Goal: Check status: Check status

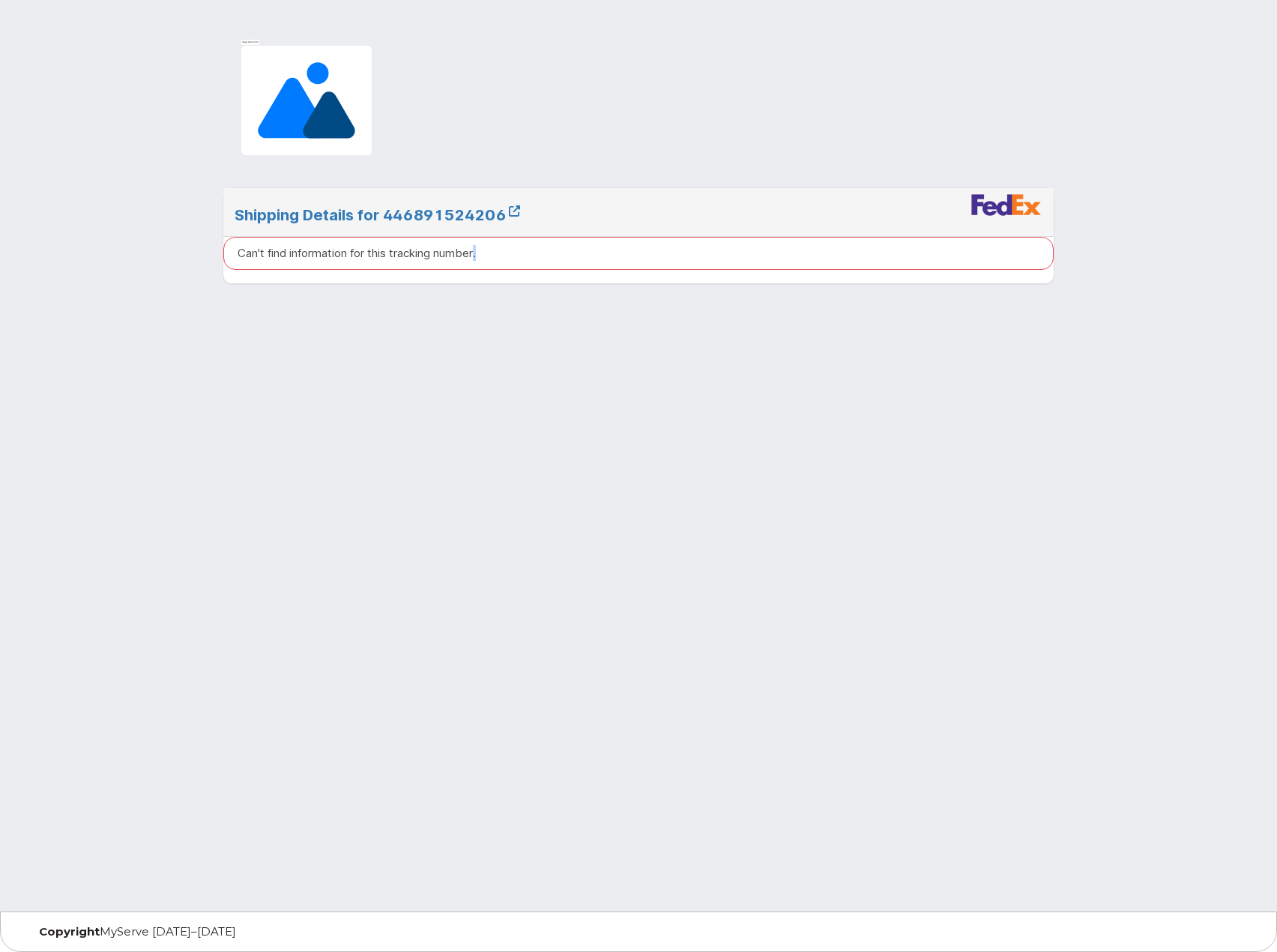
click at [476, 252] on p "Can't find information for this tracking number." at bounding box center [356, 253] width 238 height 16
click at [1009, 204] on img at bounding box center [1006, 205] width 72 height 23
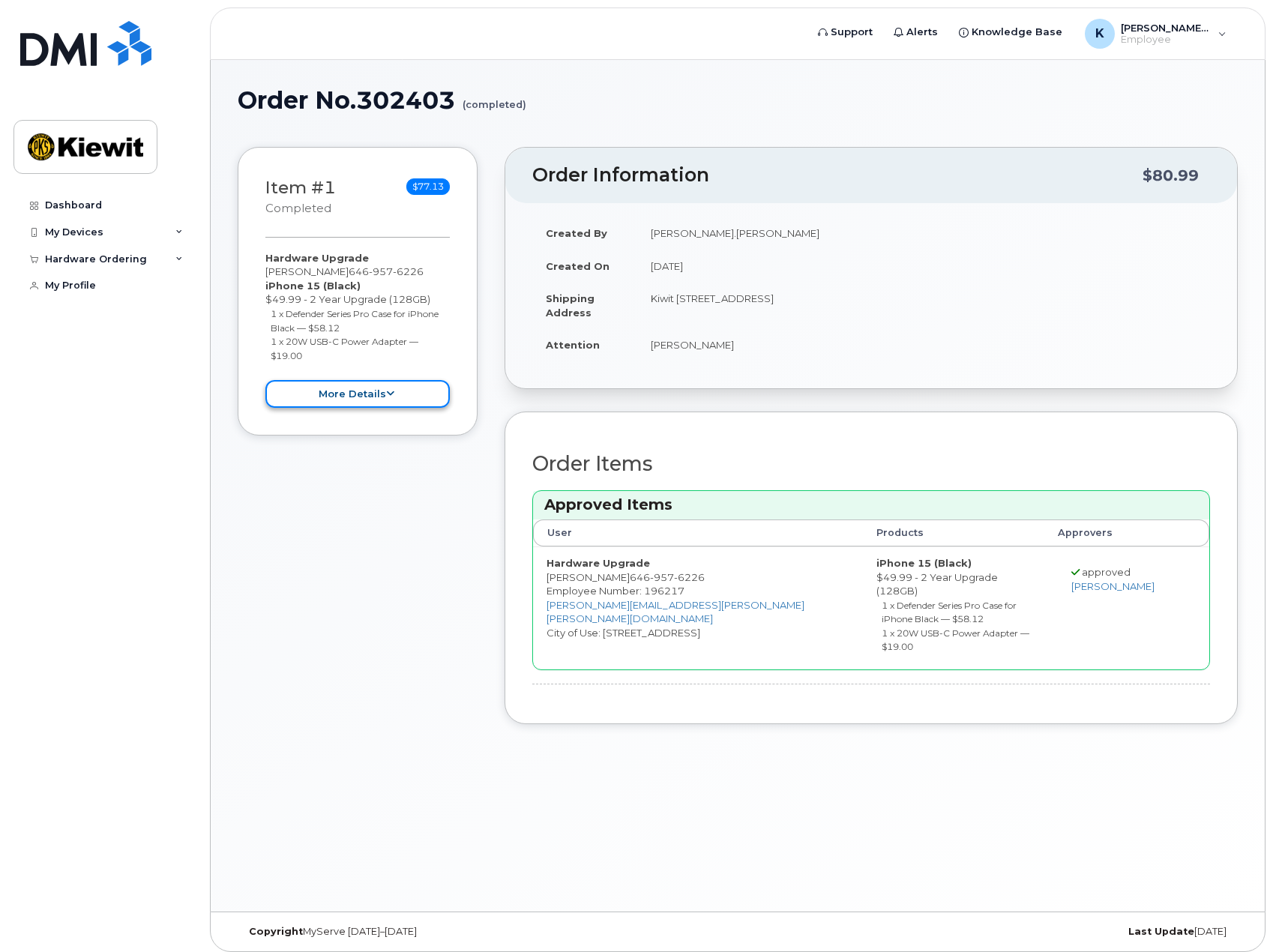
click at [359, 393] on button "more details" at bounding box center [357, 393] width 185 height 28
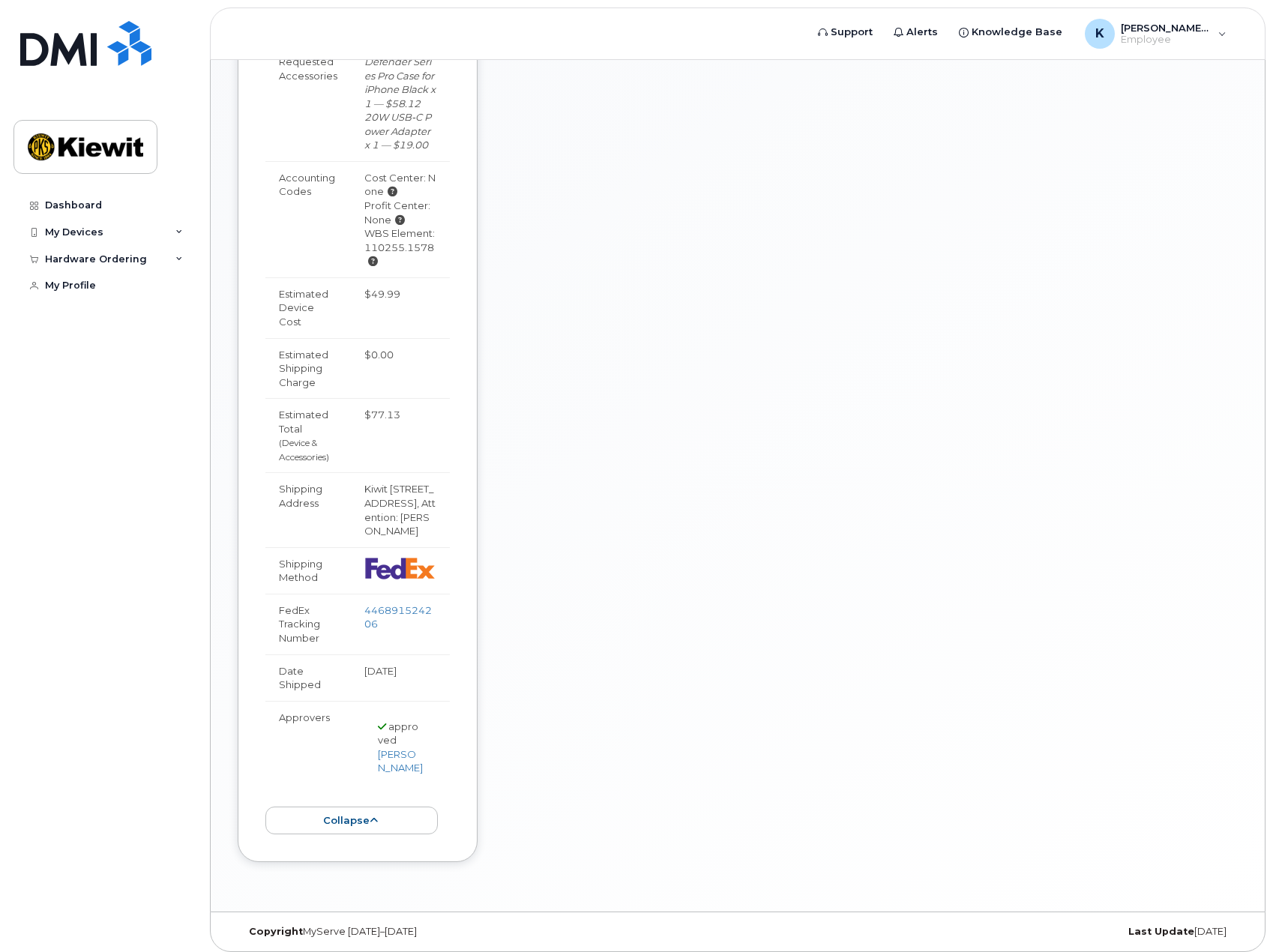
scroll to position [737, 0]
click at [382, 603] on link "446891524206" at bounding box center [398, 616] width 67 height 26
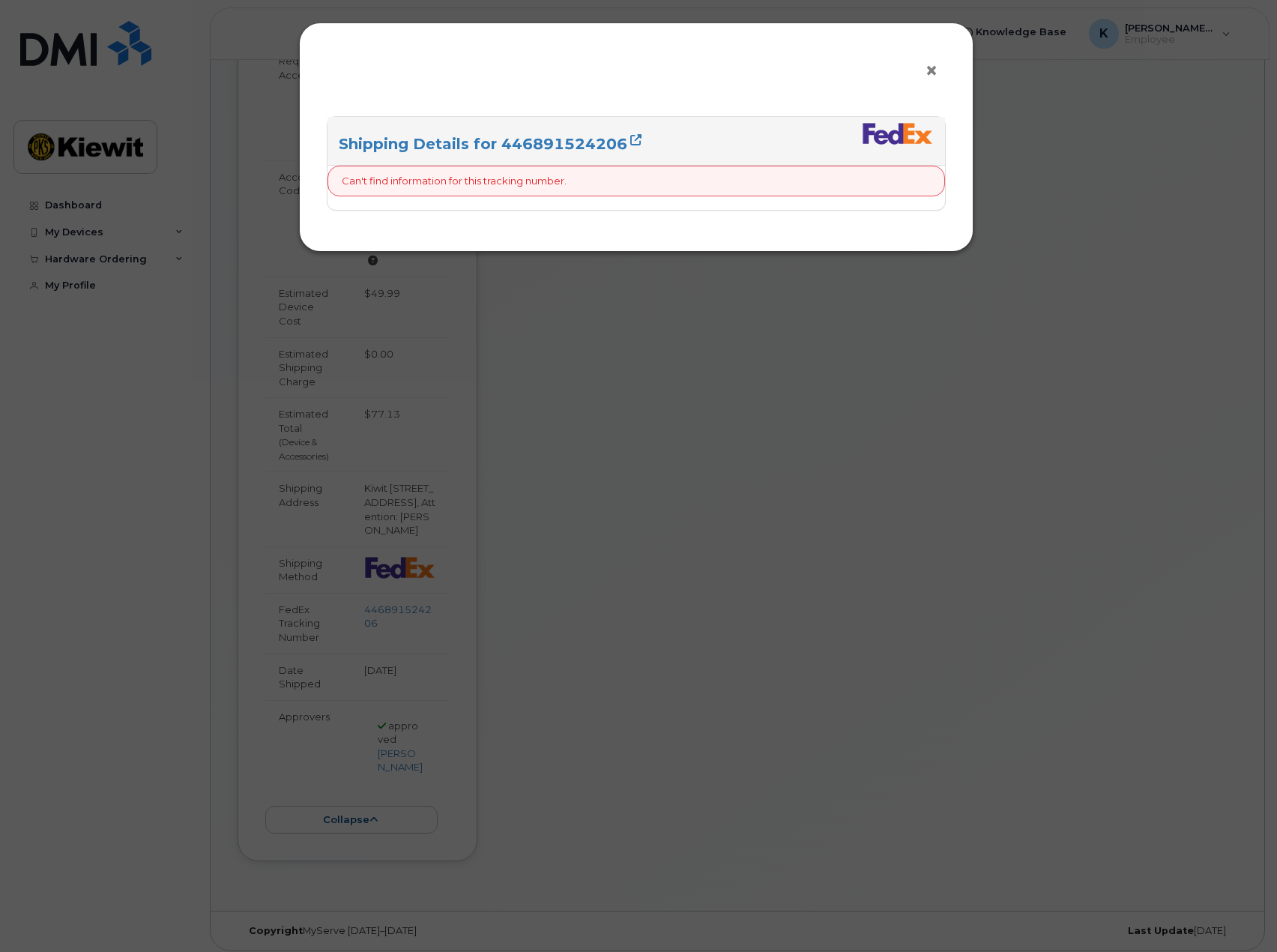
click at [935, 72] on span "×" at bounding box center [932, 71] width 13 height 28
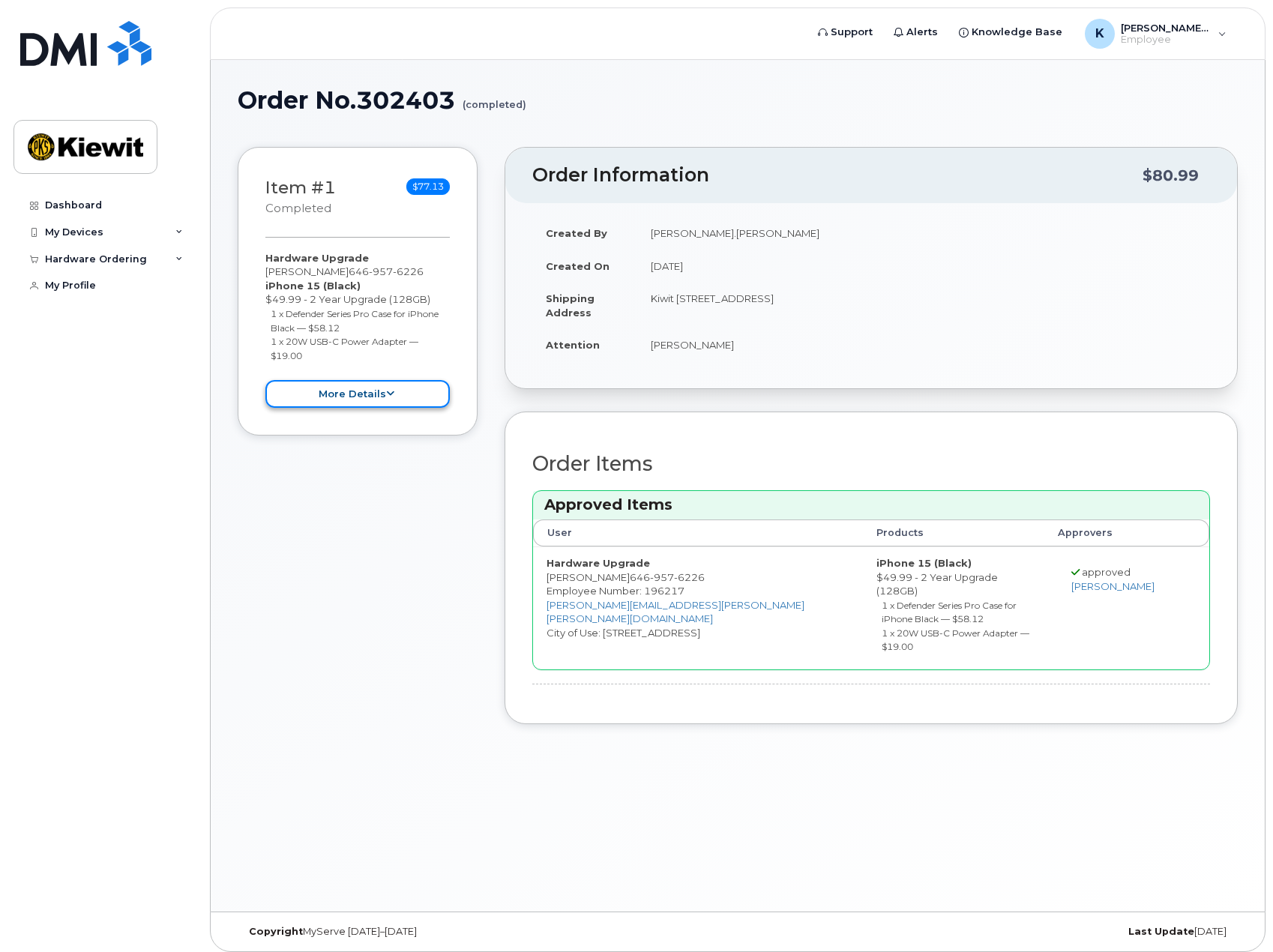
click at [386, 395] on icon at bounding box center [390, 394] width 8 height 10
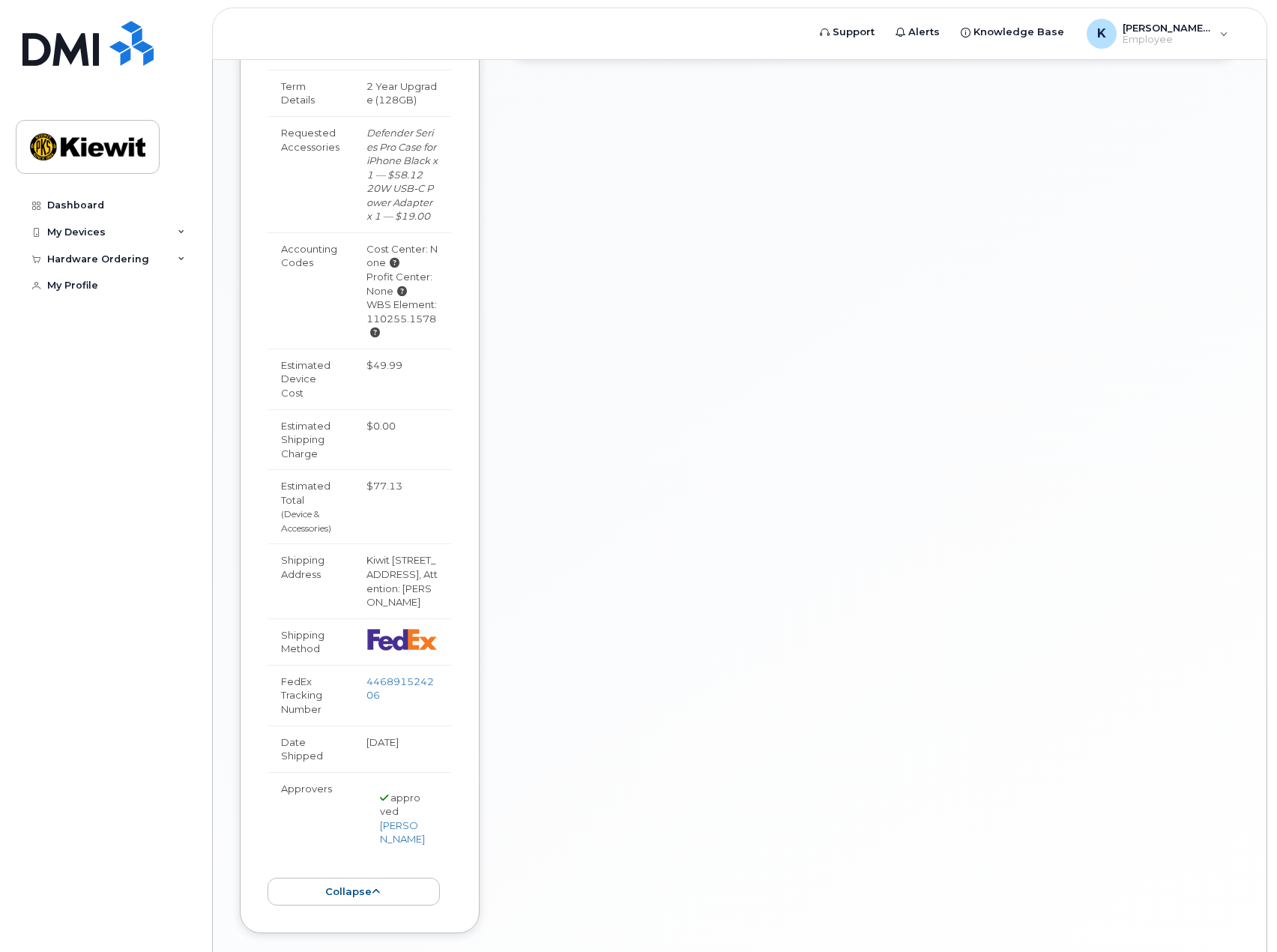
scroll to position [737, 0]
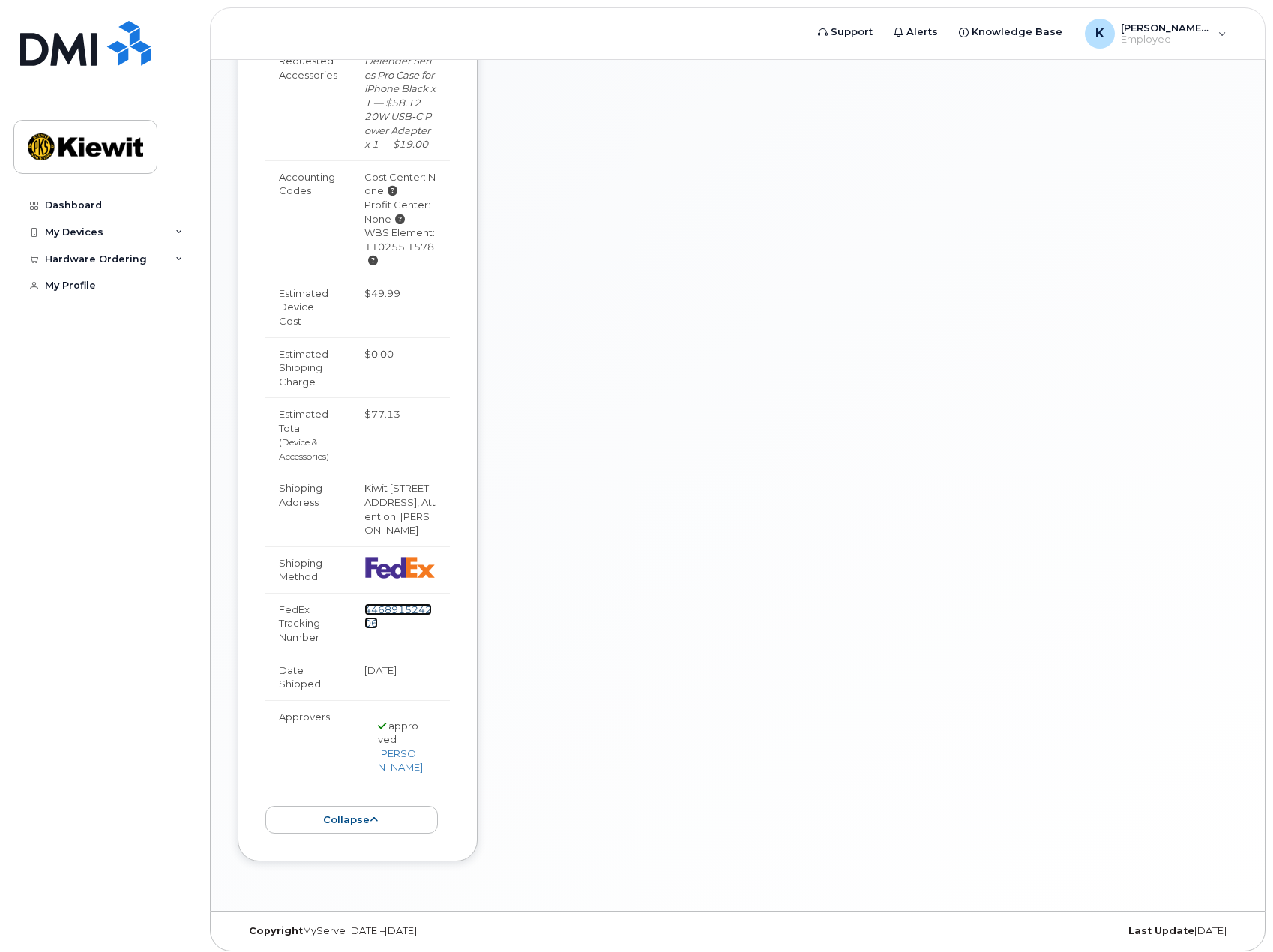
click at [383, 605] on link "446891524206" at bounding box center [398, 616] width 67 height 26
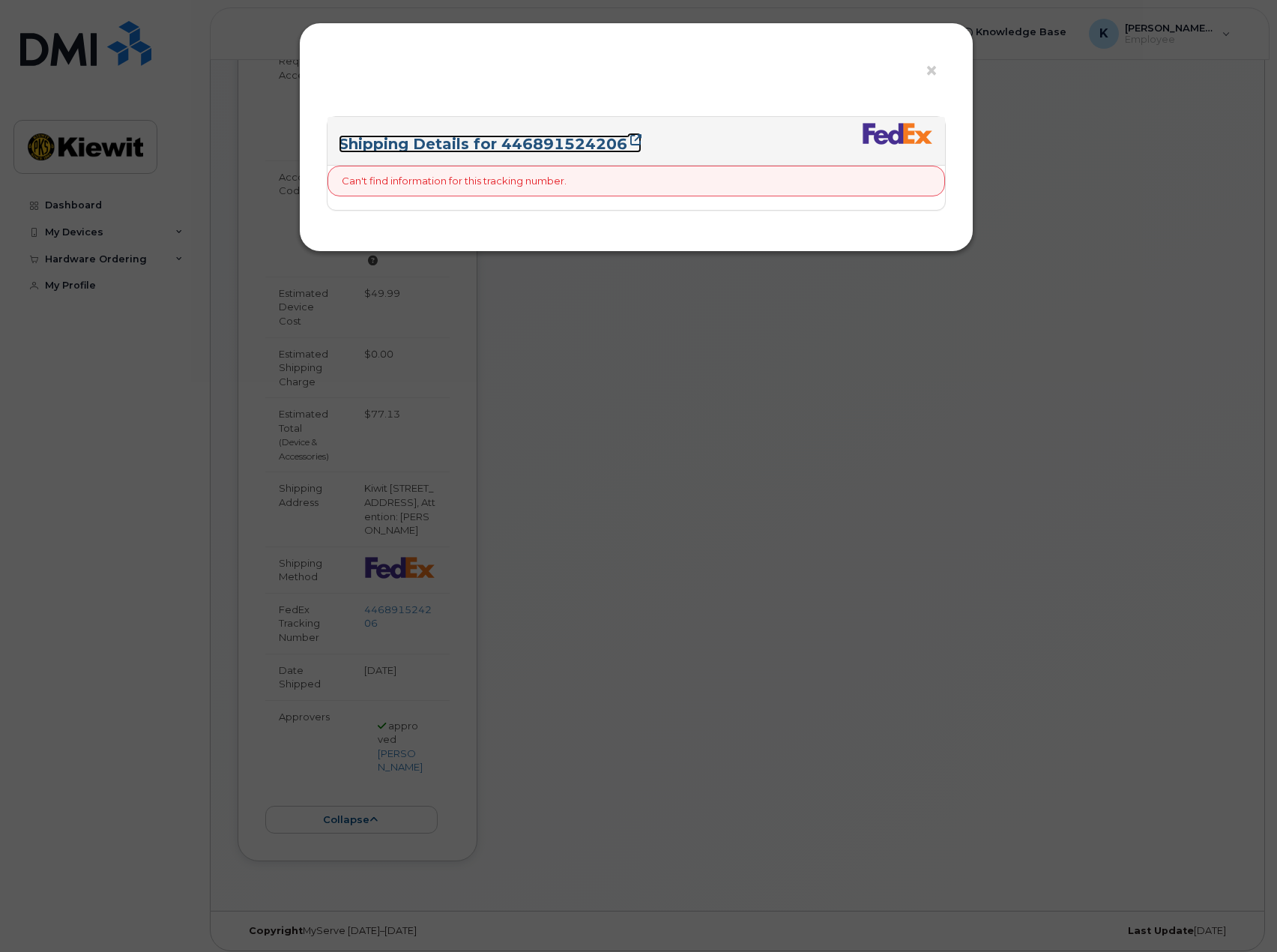
click at [634, 137] on icon at bounding box center [635, 139] width 11 height 11
click at [631, 137] on icon at bounding box center [635, 139] width 11 height 11
click at [633, 136] on icon at bounding box center [635, 139] width 11 height 11
click at [636, 137] on icon at bounding box center [635, 139] width 11 height 11
click at [633, 140] on icon at bounding box center [635, 139] width 11 height 11
